Goal: Information Seeking & Learning: Learn about a topic

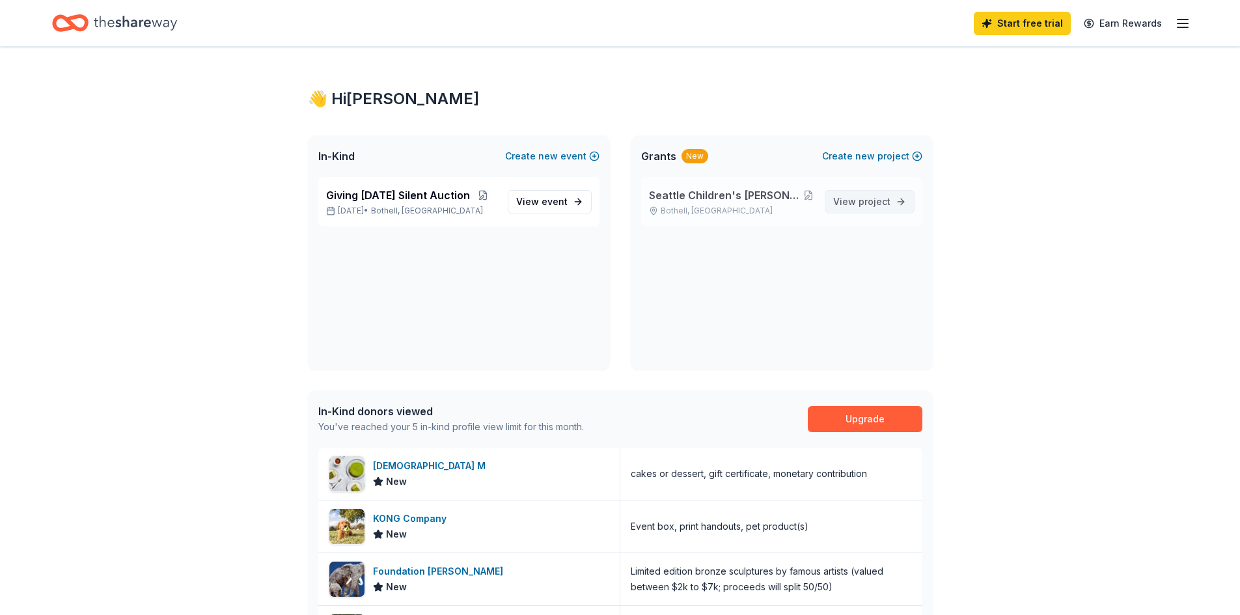
click at [868, 203] on span "project" at bounding box center [875, 201] width 32 height 11
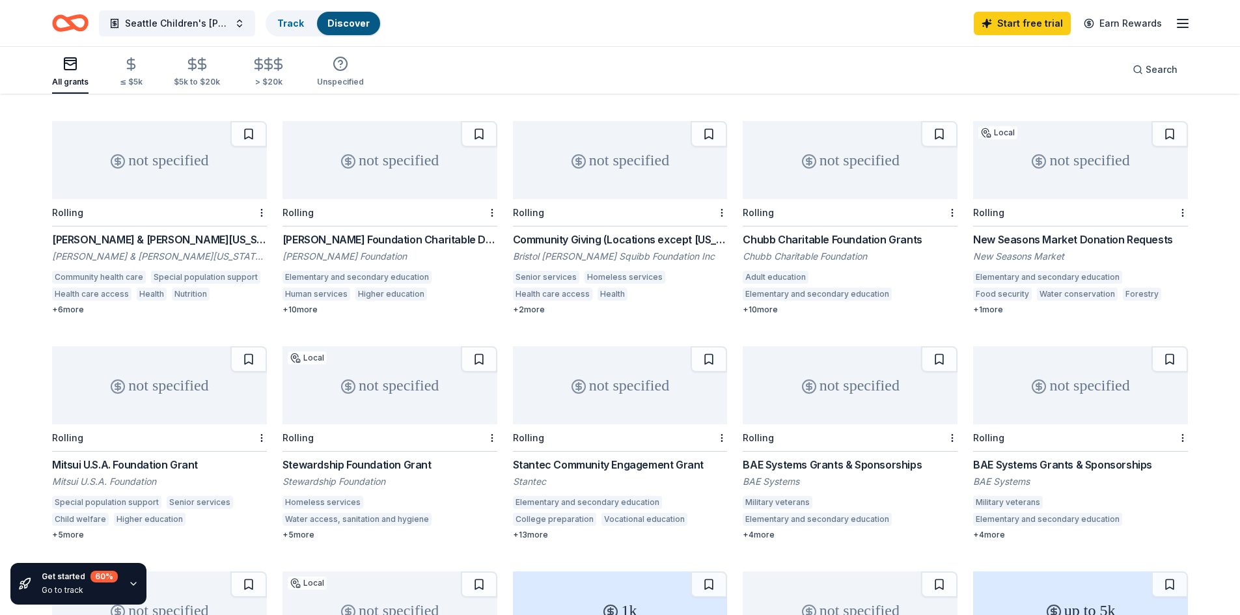
scroll to position [321, 0]
click at [600, 245] on div "Community Giving (Locations except New Jersey)" at bounding box center [620, 240] width 215 height 16
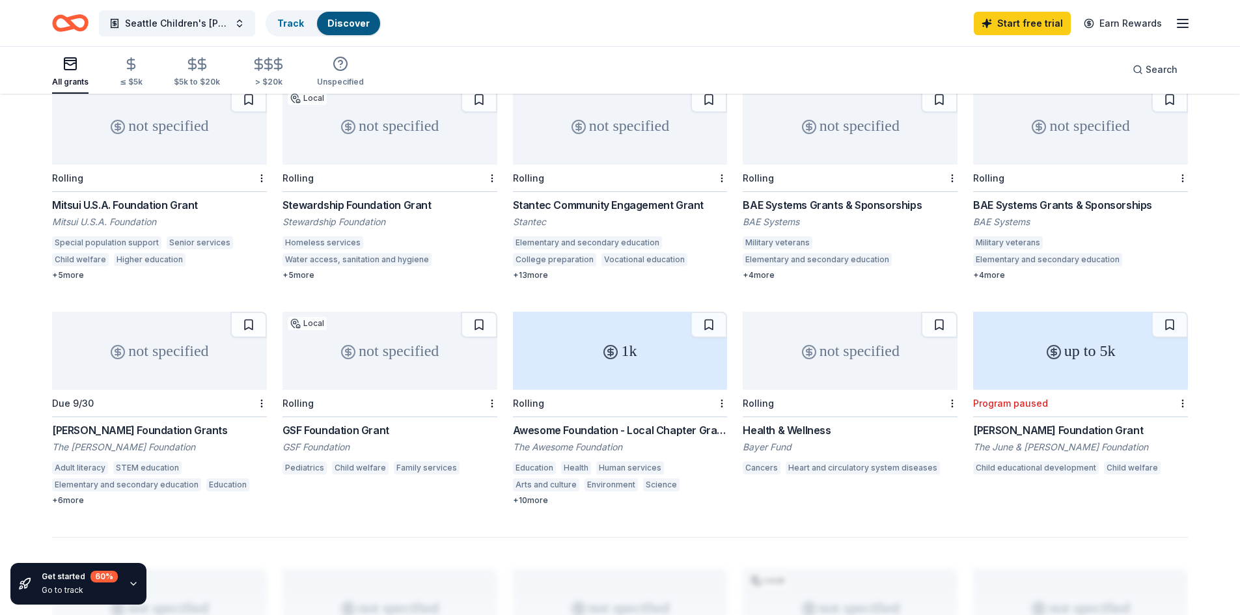
click at [527, 277] on div "+ 13 more" at bounding box center [620, 275] width 215 height 10
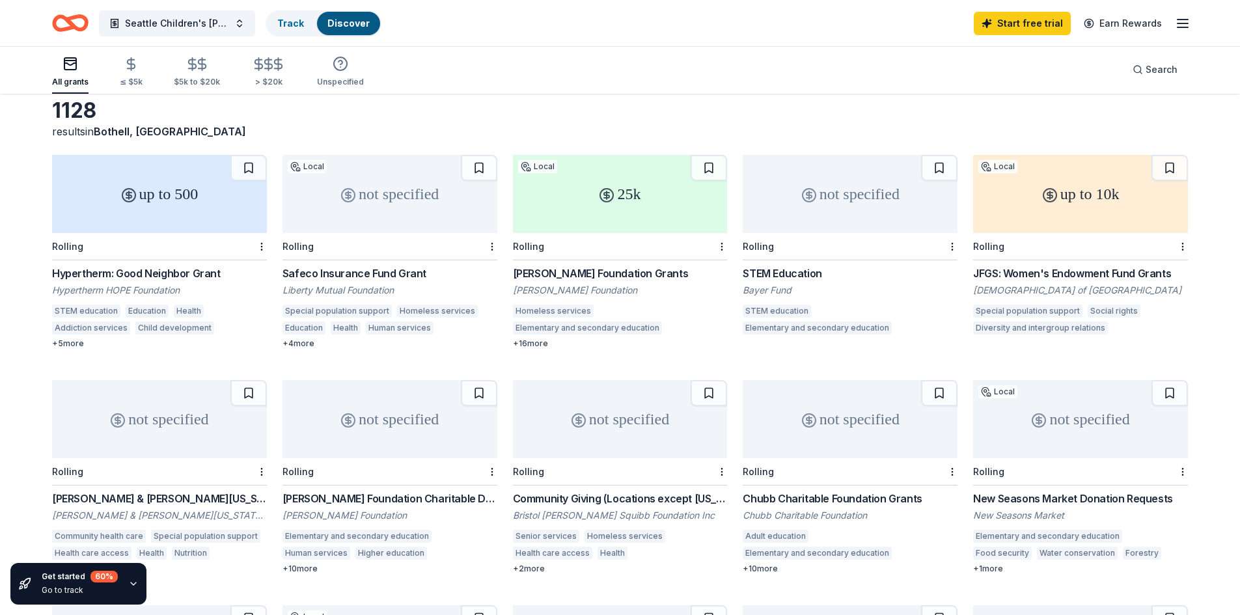
scroll to position [0, 0]
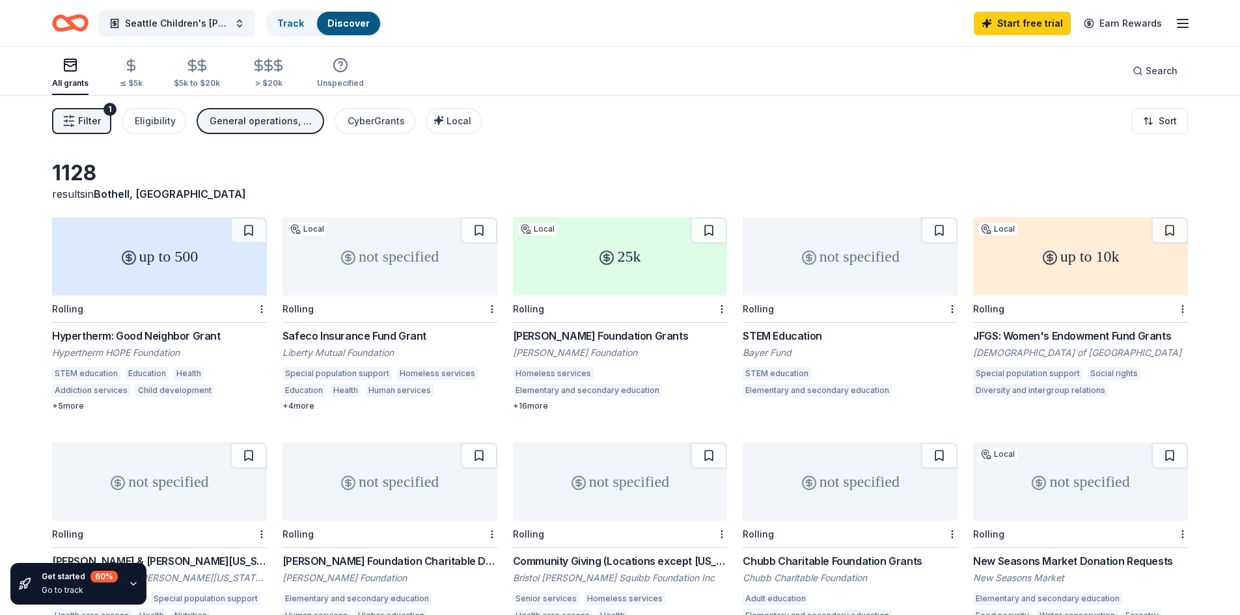
click at [70, 22] on icon "Home" at bounding box center [76, 22] width 20 height 13
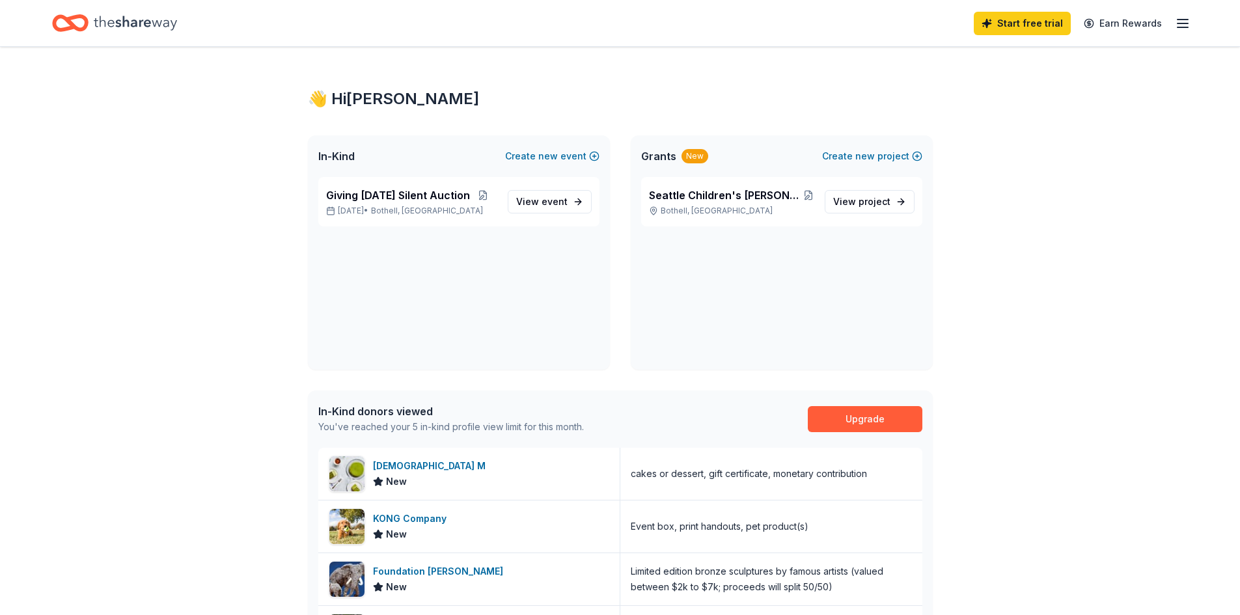
click at [1177, 27] on icon "button" at bounding box center [1183, 24] width 16 height 16
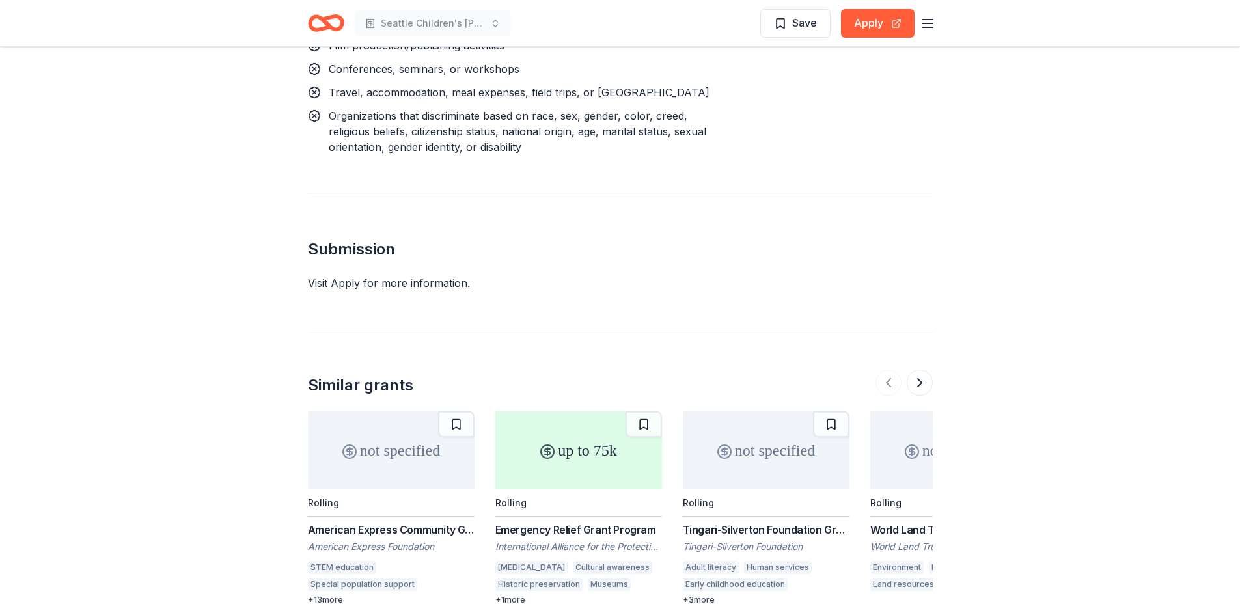
scroll to position [1636, 0]
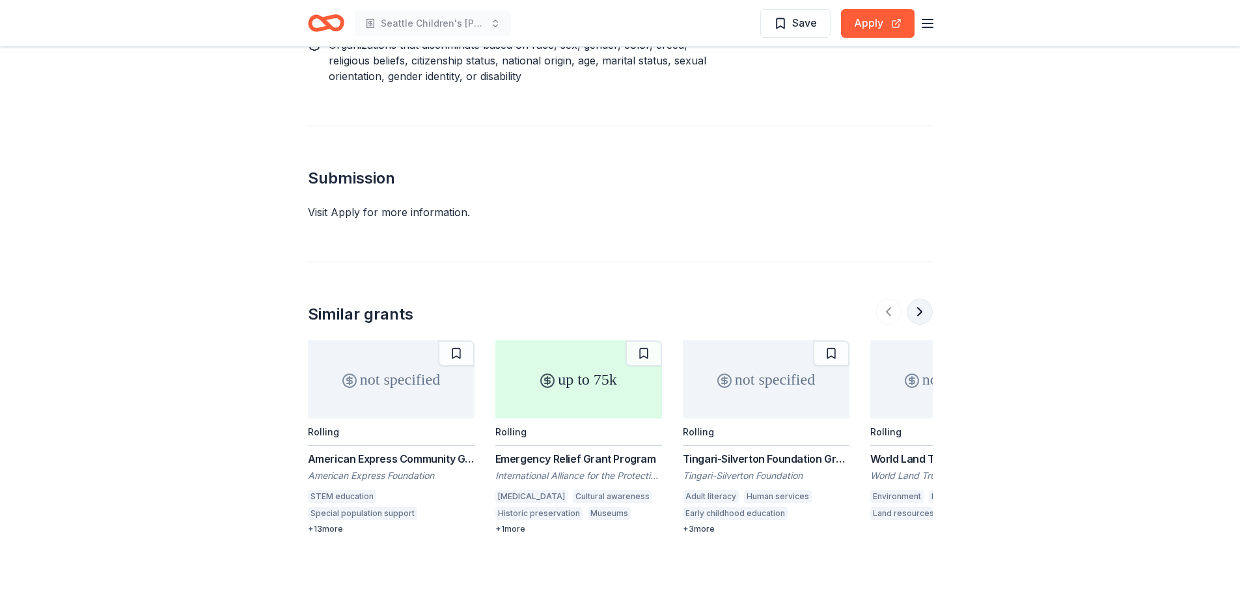
click at [920, 299] on button at bounding box center [920, 312] width 26 height 26
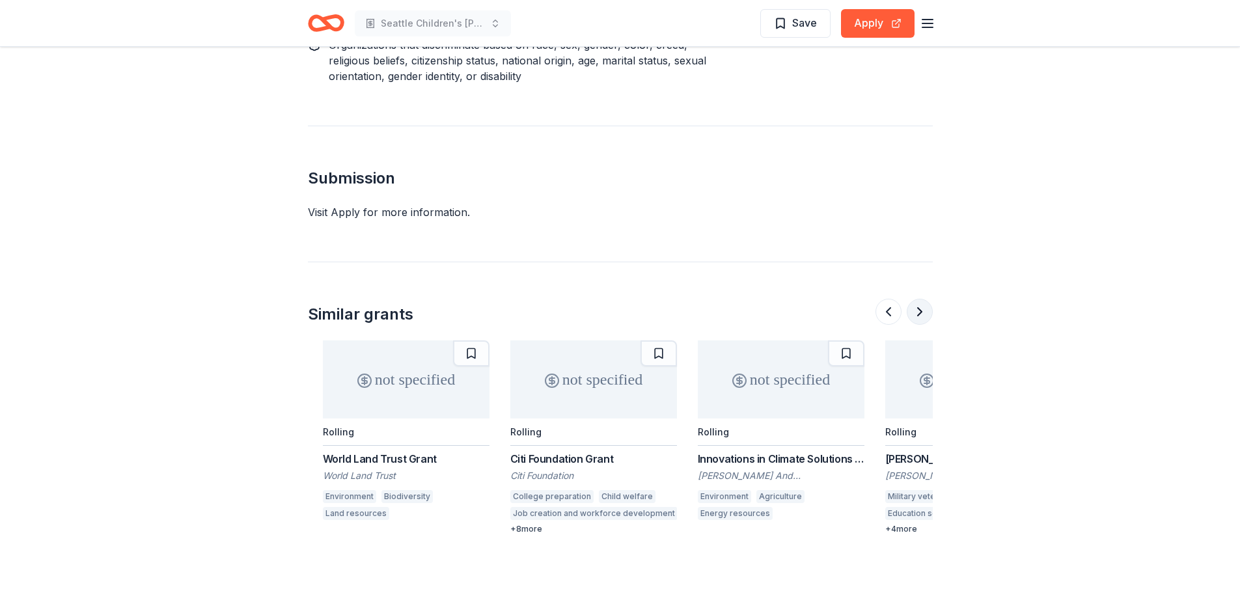
scroll to position [0, 562]
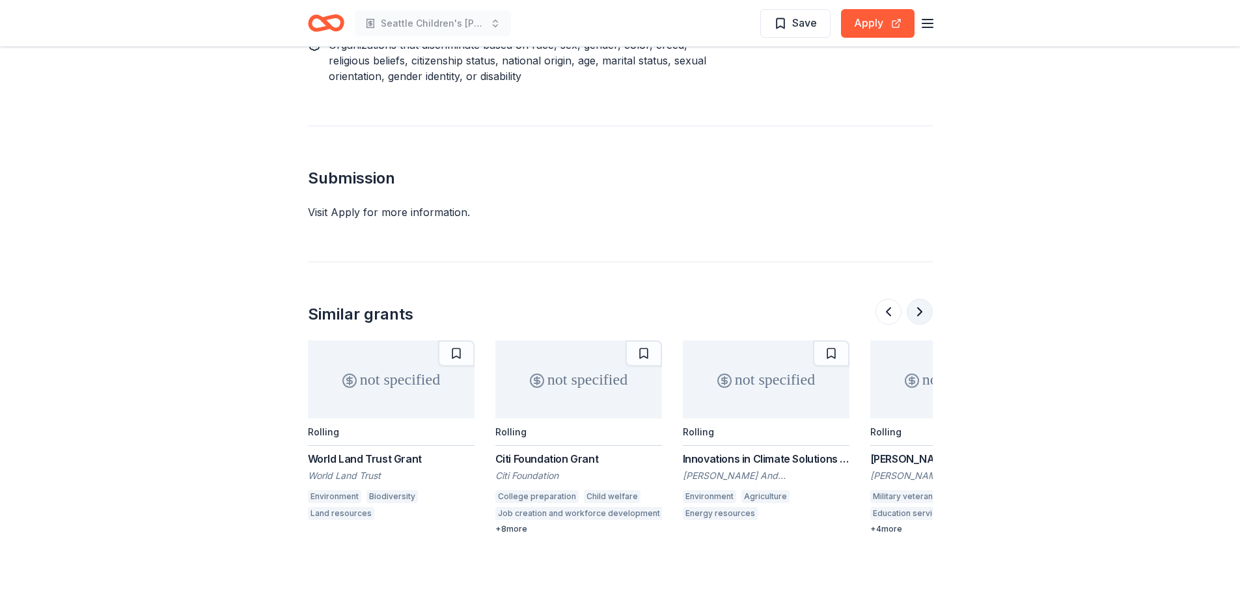
click at [918, 299] on button at bounding box center [920, 312] width 26 height 26
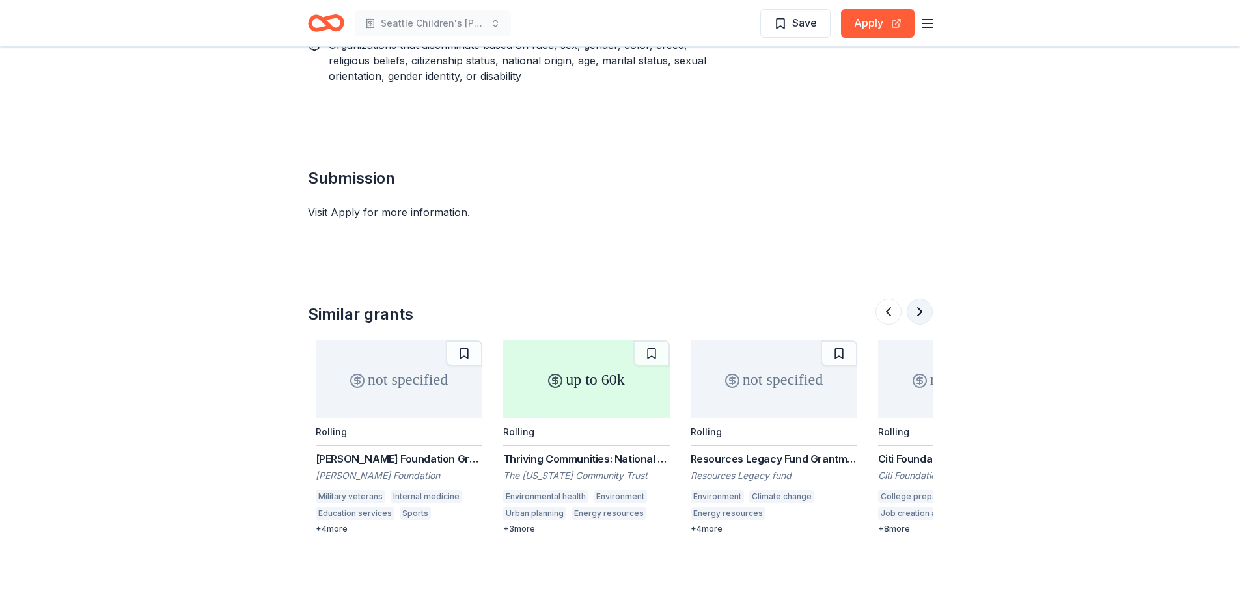
scroll to position [0, 1125]
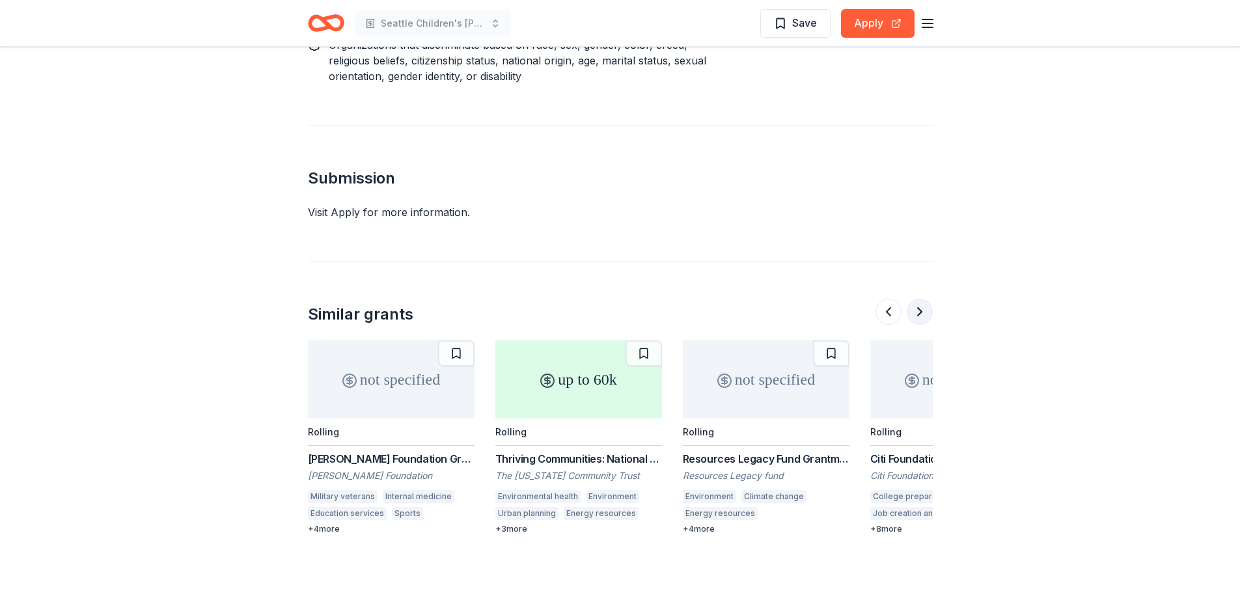
click at [917, 299] on button at bounding box center [920, 312] width 26 height 26
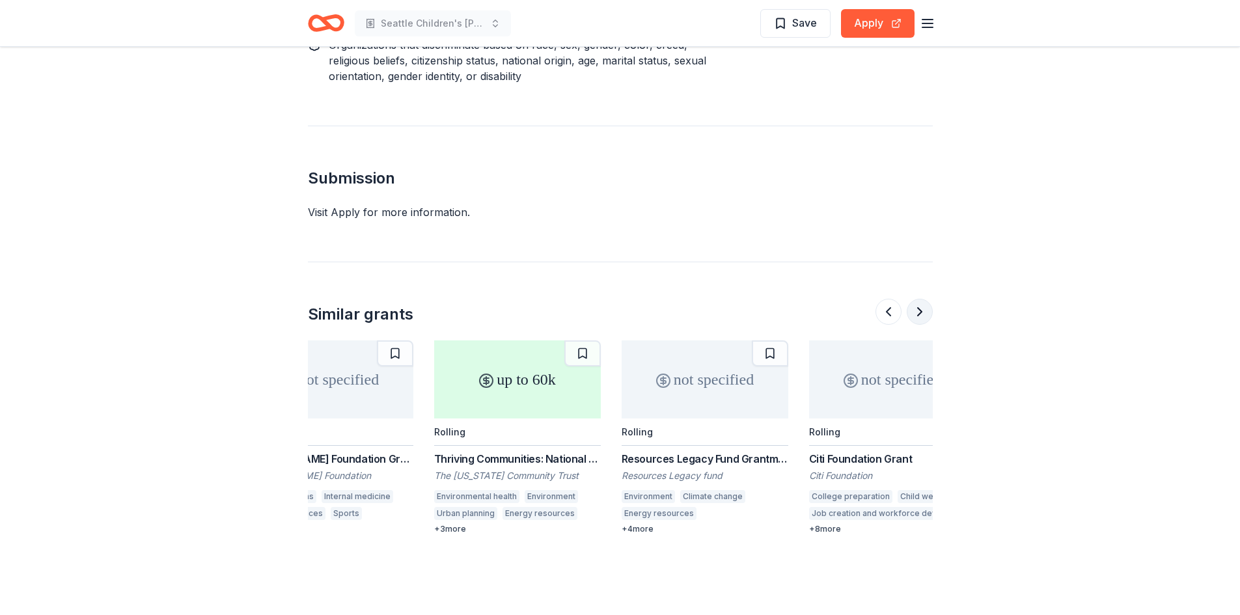
scroll to position [0, 1229]
